Goal: Information Seeking & Learning: Check status

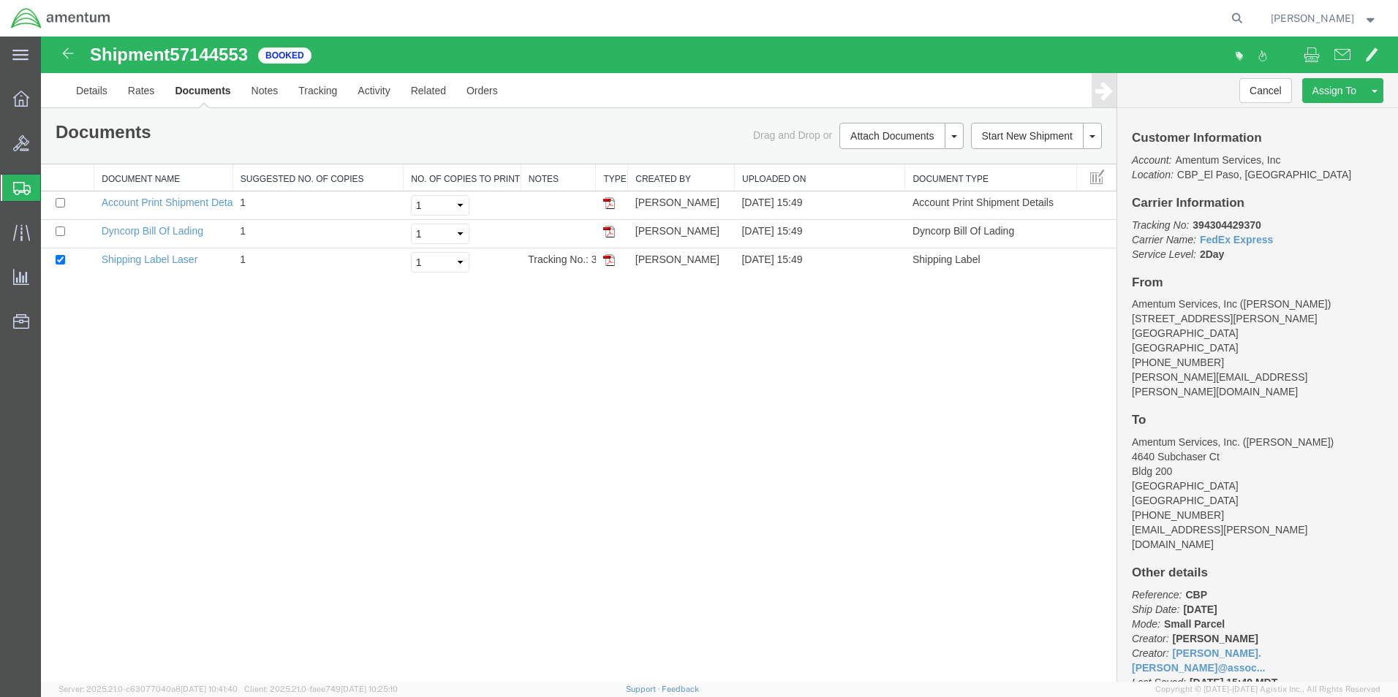
click at [0, 0] on span "Create from Template" at bounding box center [0, 0] width 0 height 0
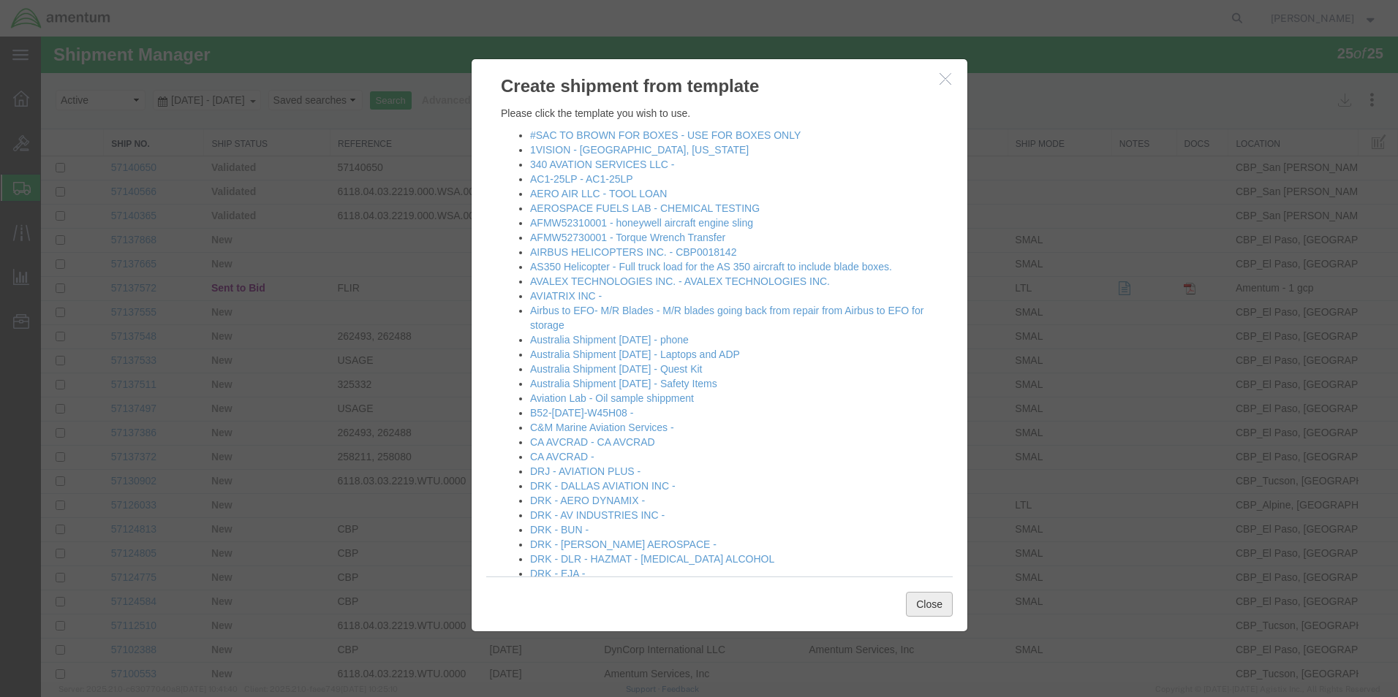
click at [936, 603] on button "Close" at bounding box center [929, 604] width 47 height 25
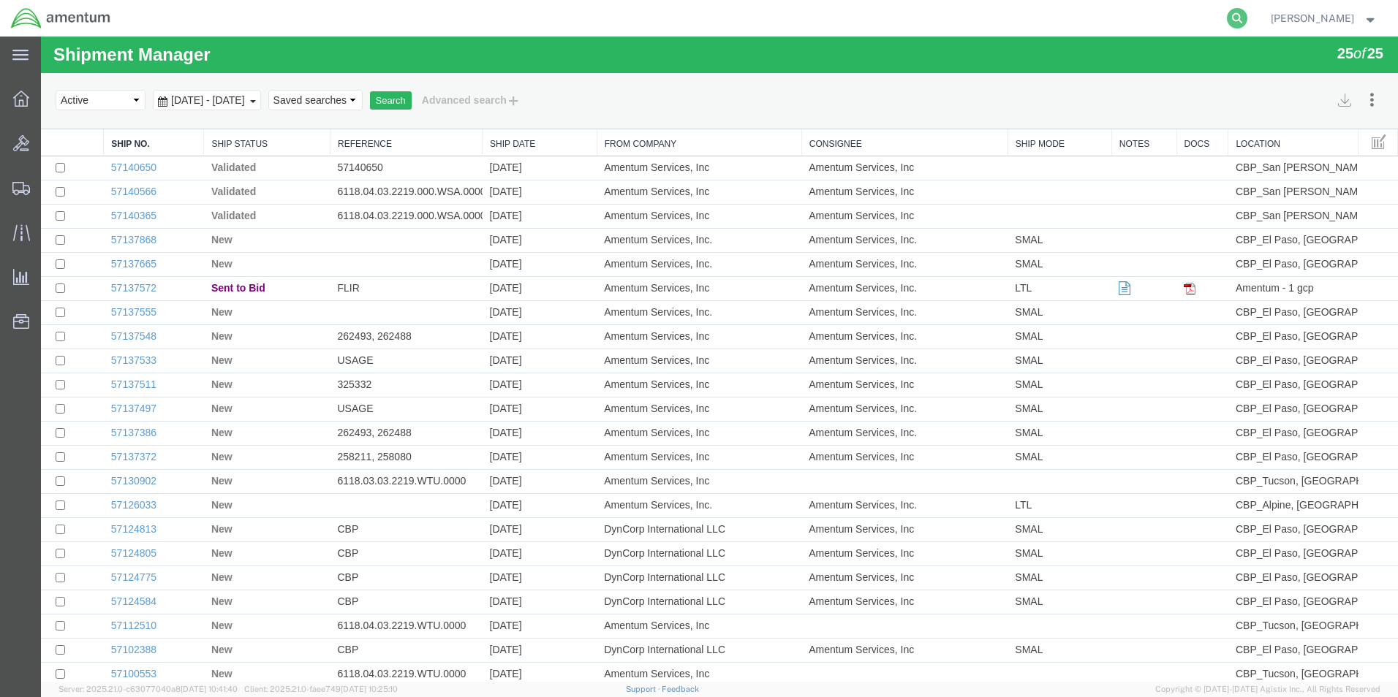
click at [1247, 19] on icon at bounding box center [1237, 18] width 20 height 20
click at [1007, 22] on input "search" at bounding box center [1004, 18] width 444 height 35
type input "394299883170"
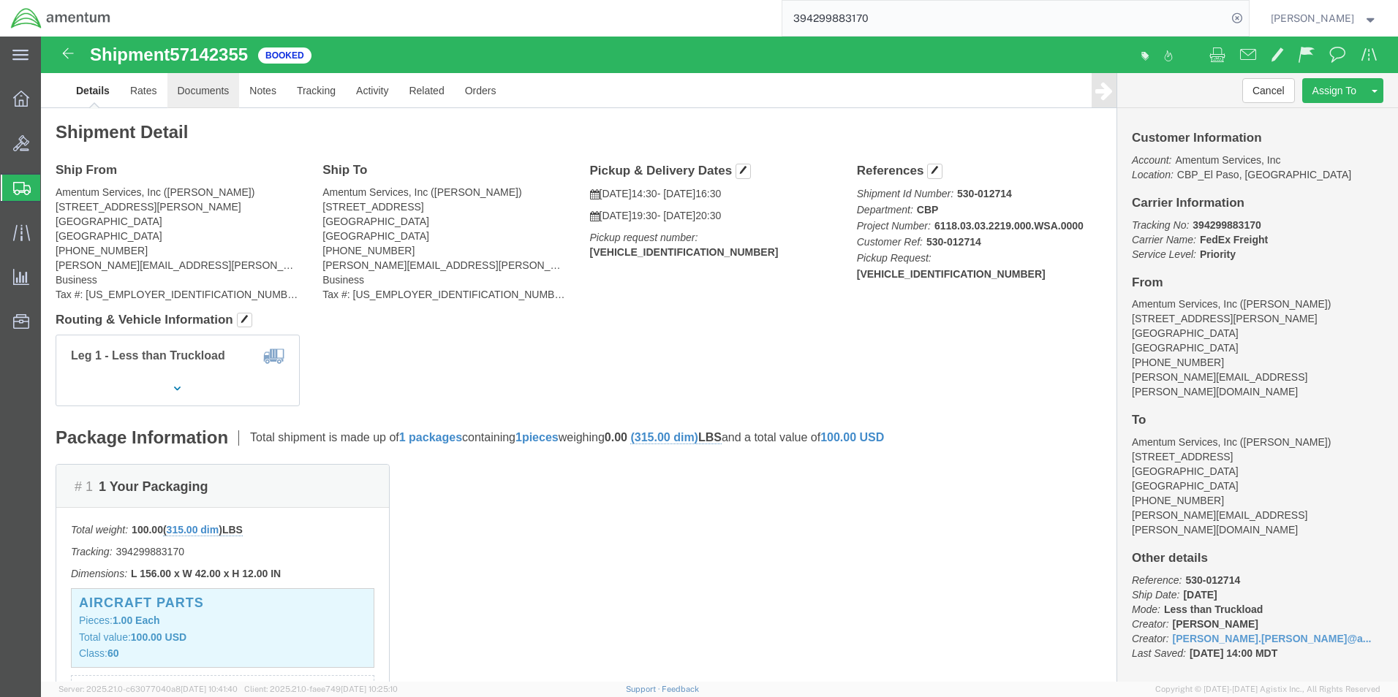
click link "Documents"
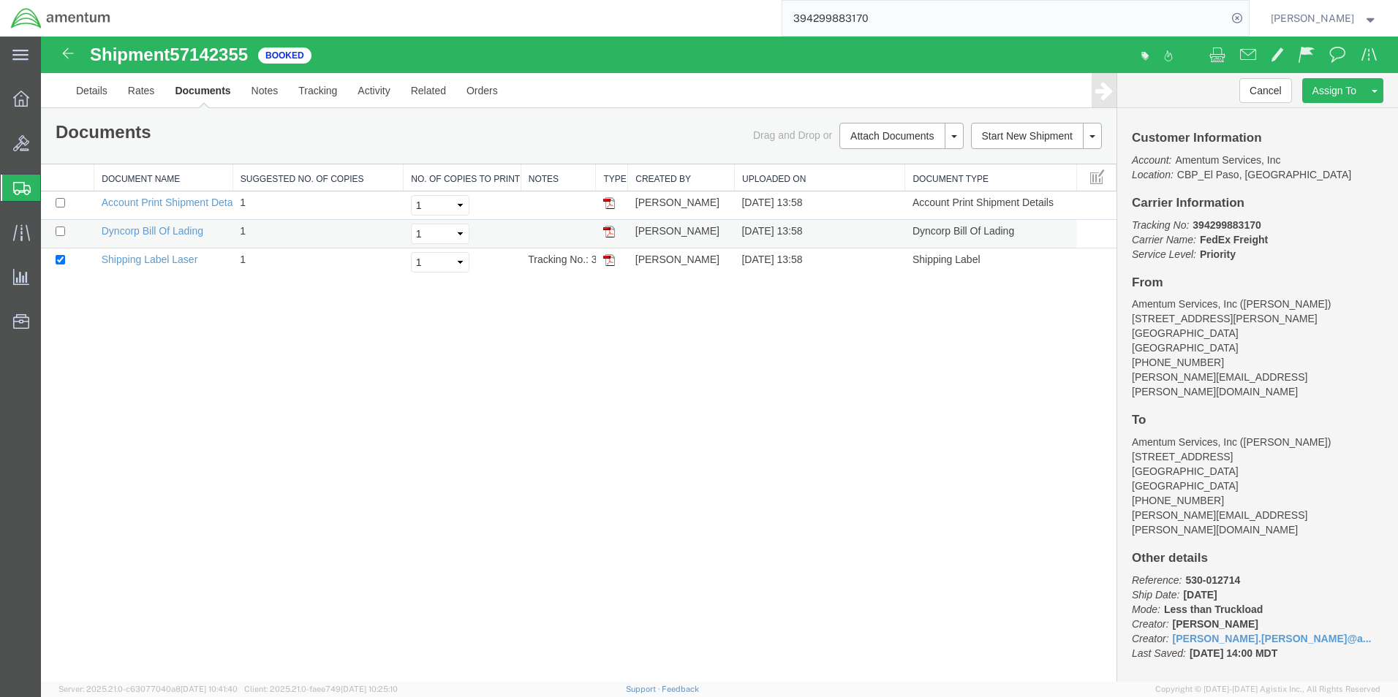
click at [54, 230] on td at bounding box center [67, 234] width 53 height 29
click at [118, 224] on td "Dyncorp Bill Of Lading" at bounding box center [163, 234] width 139 height 29
click at [119, 232] on link "Dyncorp Bill Of Lading" at bounding box center [153, 231] width 102 height 12
click at [94, 91] on link "Details" at bounding box center [92, 90] width 52 height 35
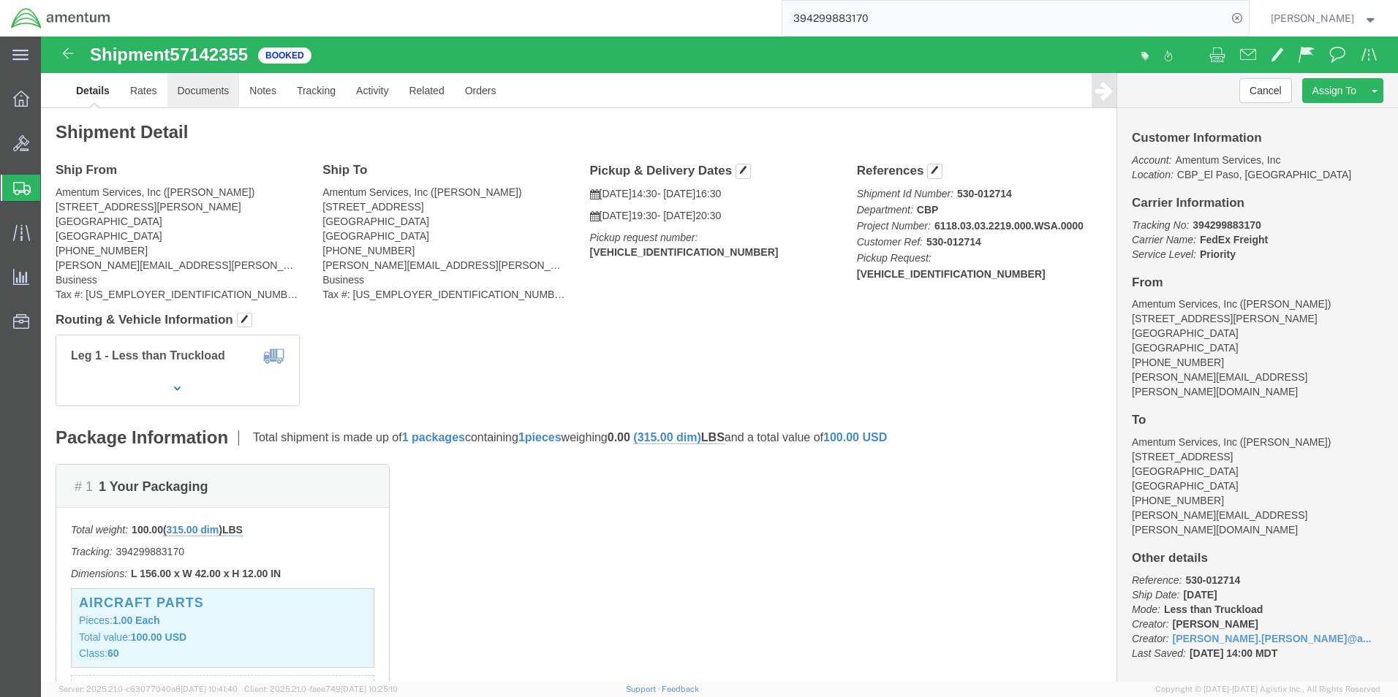
click link "Documents"
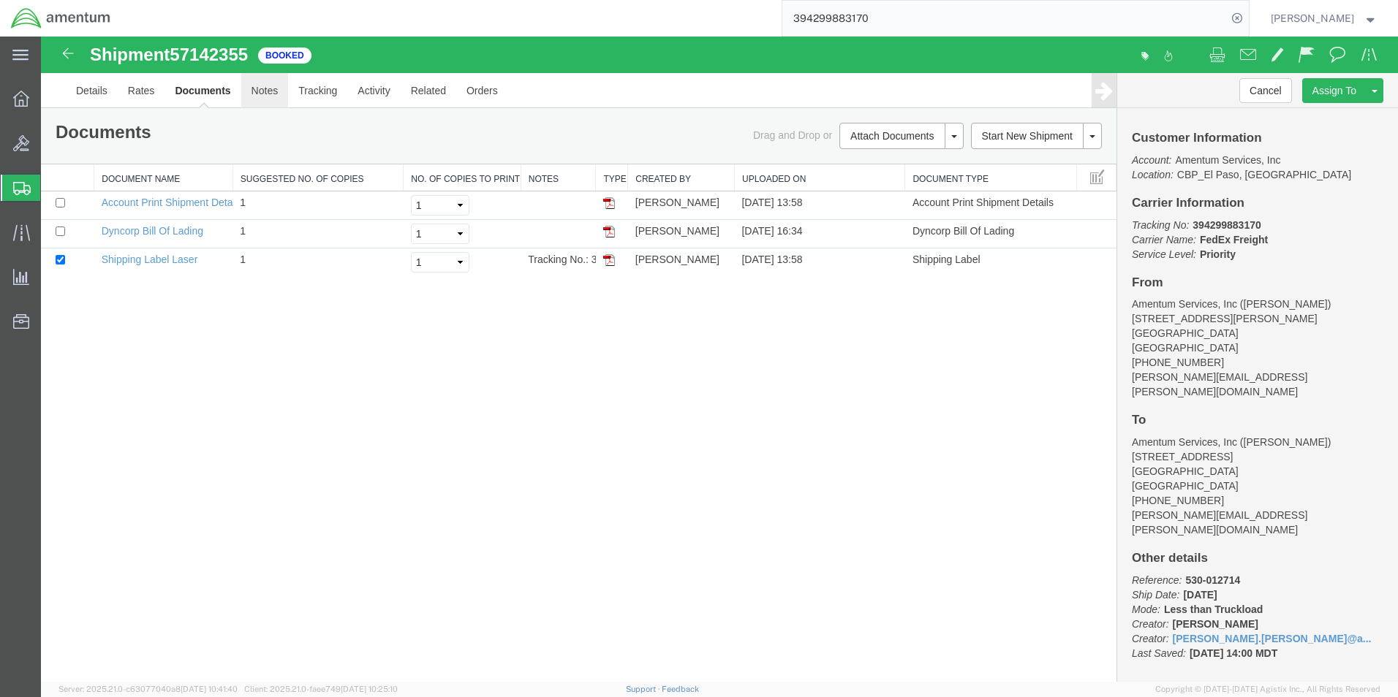
click at [265, 89] on link "Notes" at bounding box center [265, 90] width 48 height 35
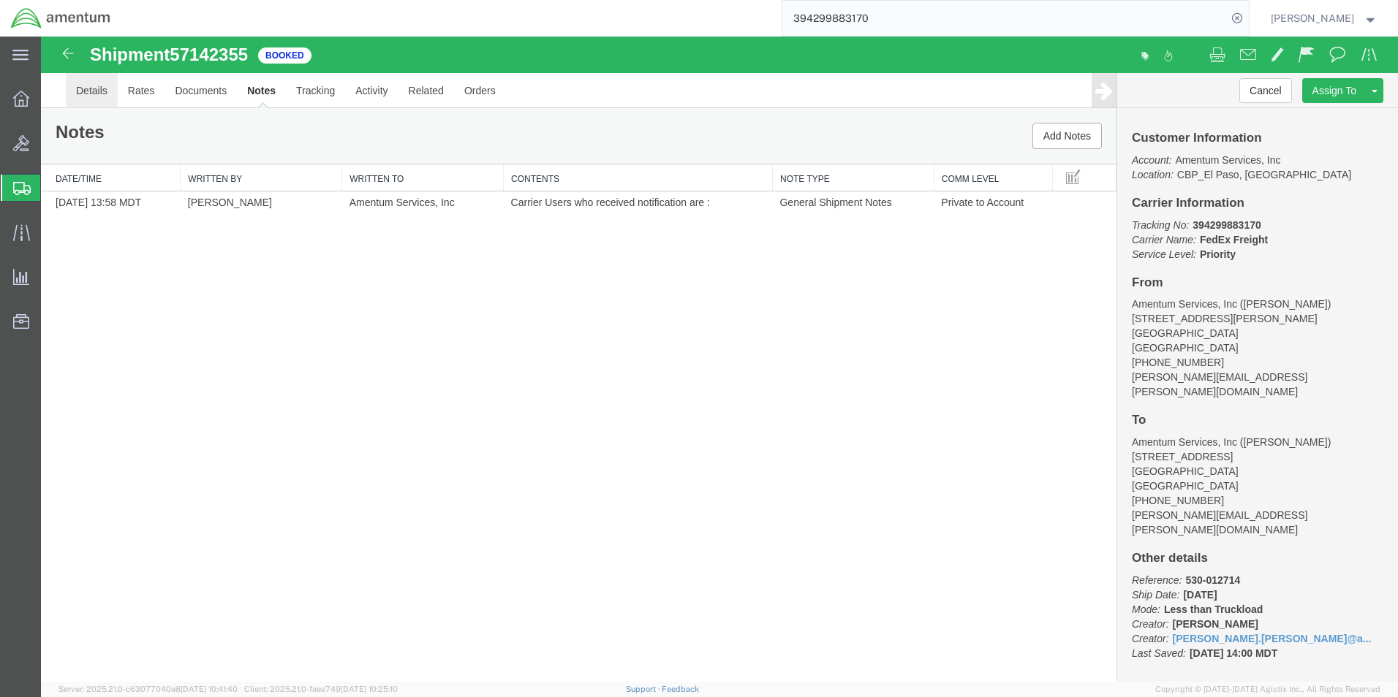
click at [95, 91] on link "Details" at bounding box center [92, 90] width 52 height 35
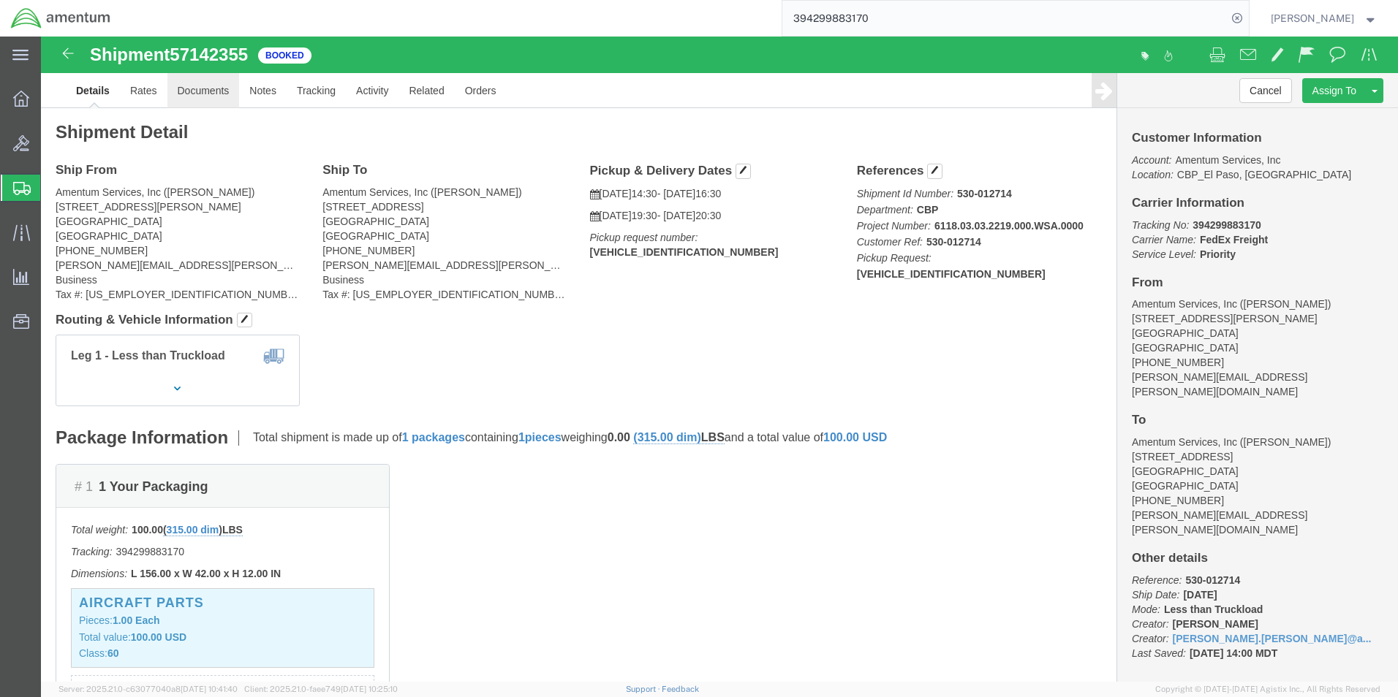
click link "Documents"
